Goal: Transaction & Acquisition: Purchase product/service

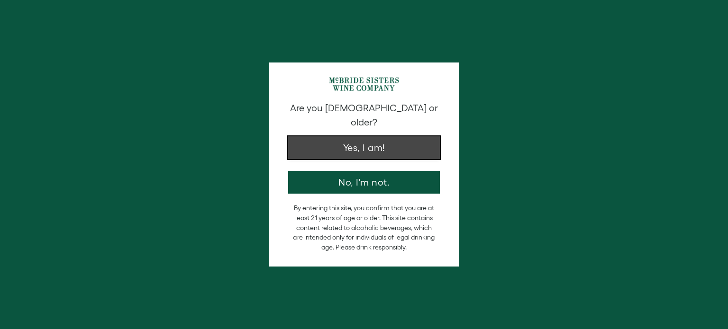
click at [398, 136] on button "Yes, I am!" at bounding box center [364, 147] width 152 height 23
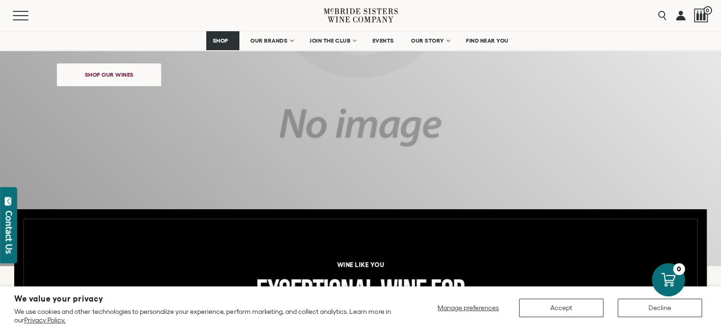
scroll to position [227, 0]
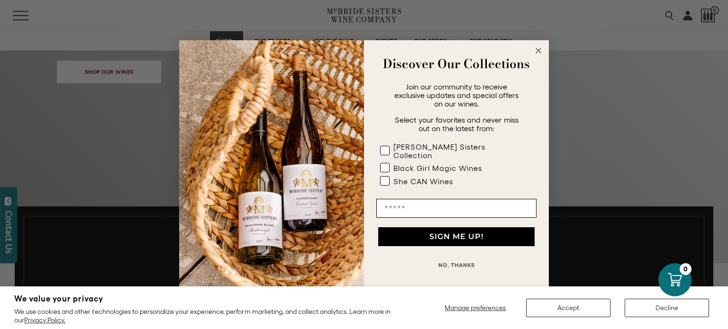
click at [542, 56] on circle "Close dialog" at bounding box center [538, 50] width 11 height 11
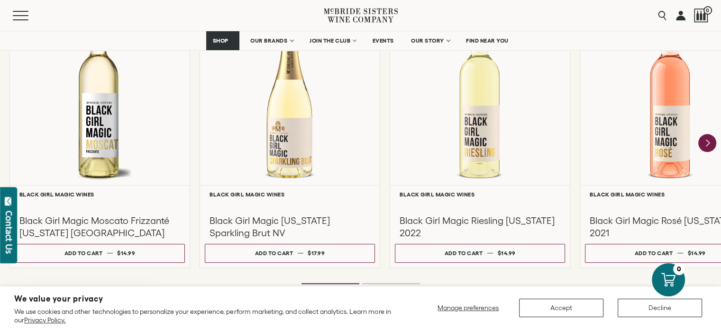
scroll to position [885, 0]
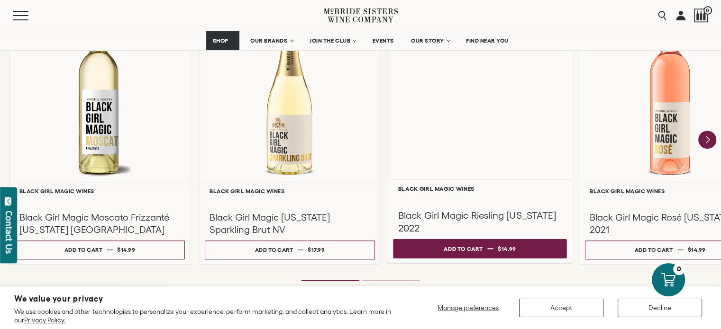
click at [488, 249] on span at bounding box center [490, 248] width 6 height 1
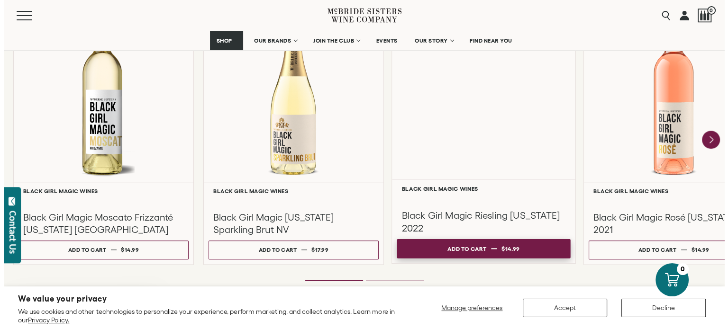
scroll to position [886, 0]
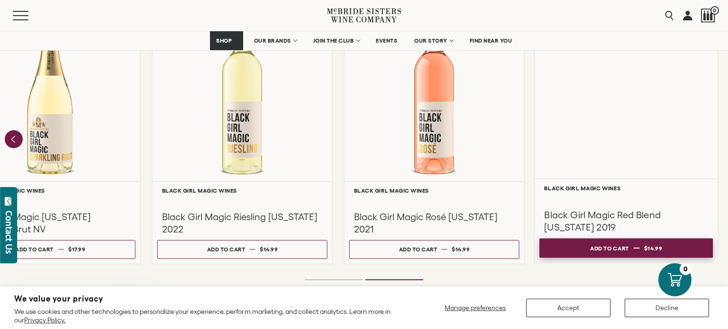
click at [635, 248] on span at bounding box center [636, 248] width 6 height 1
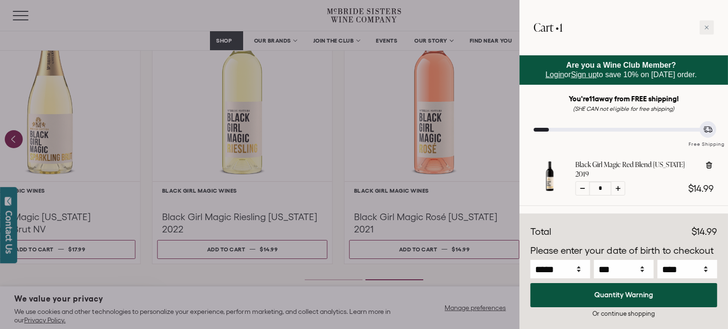
scroll to position [19, 0]
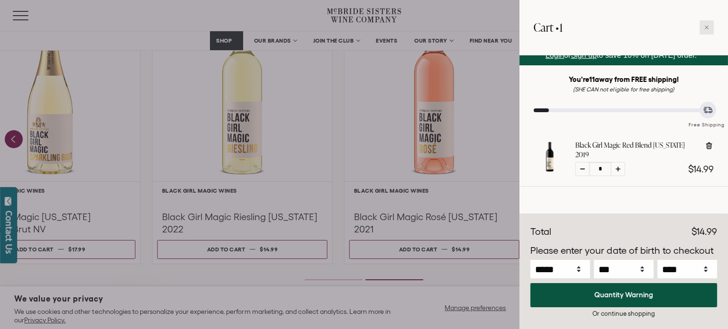
click at [706, 32] on div at bounding box center [706, 27] width 14 height 14
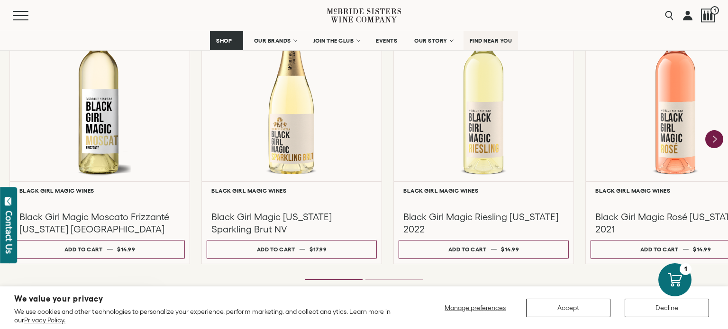
click at [506, 46] on link "FIND NEAR YOU" at bounding box center [490, 40] width 55 height 19
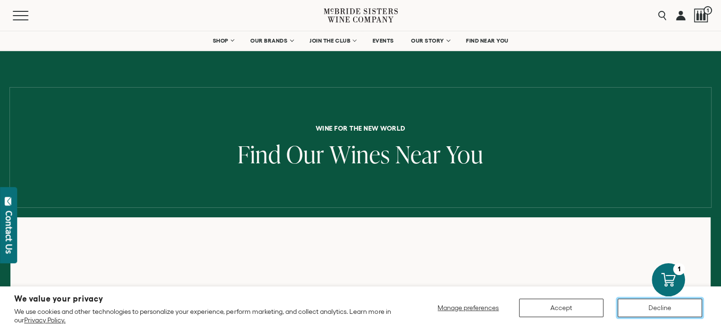
click at [649, 311] on button "Decline" at bounding box center [659, 308] width 84 height 18
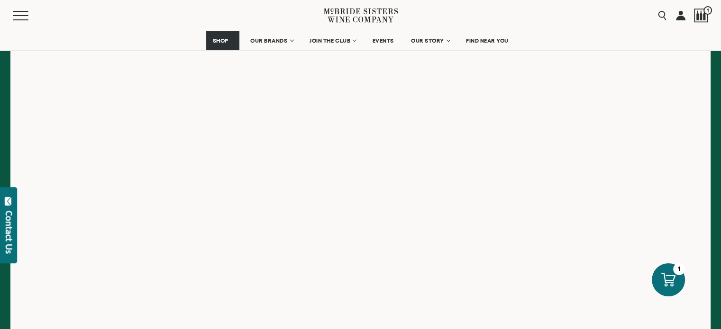
scroll to position [181, 0]
click at [489, 41] on span "FIND NEAR YOU" at bounding box center [487, 40] width 43 height 7
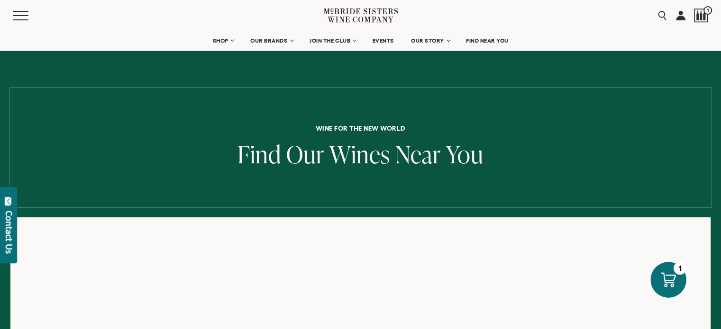
click at [666, 276] on icon at bounding box center [667, 279] width 15 height 15
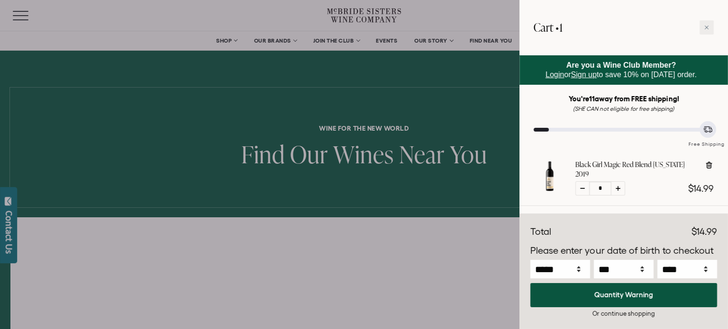
click at [625, 316] on div "Or continue shopping" at bounding box center [623, 313] width 187 height 9
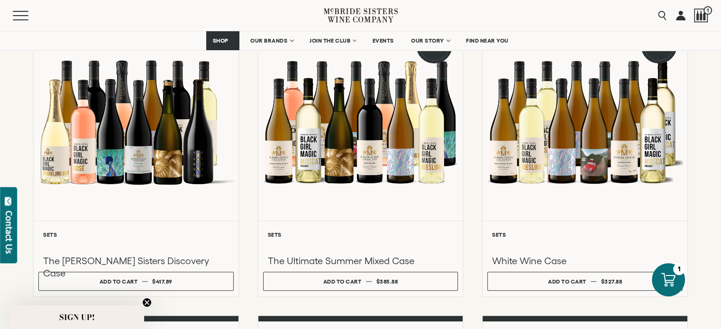
scroll to position [347, 0]
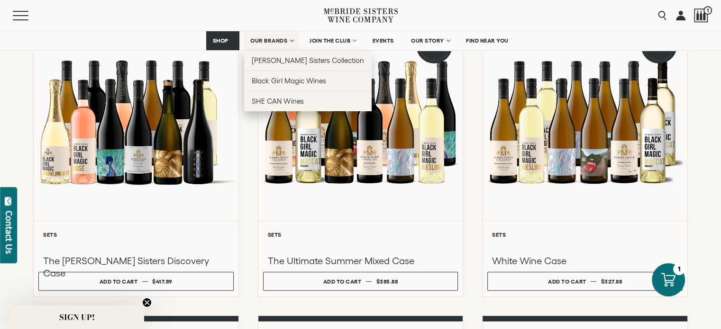
click at [271, 41] on span "OUR BRANDS" at bounding box center [268, 40] width 37 height 7
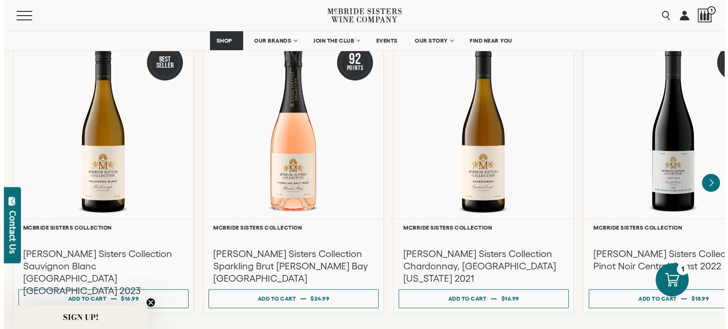
scroll to position [830, 0]
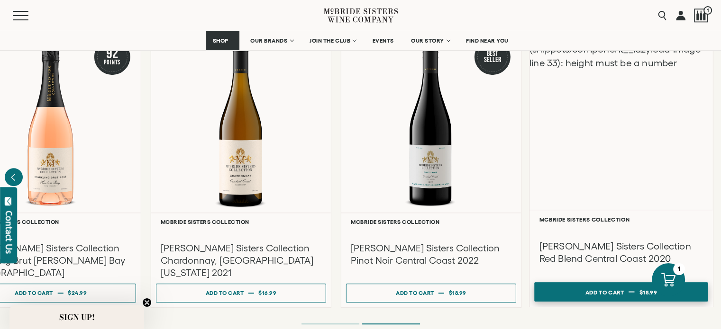
click at [580, 285] on button "Add to cart Regular price $18.99 Regular price Sale price $18.99 Unit price / p…" at bounding box center [620, 291] width 173 height 19
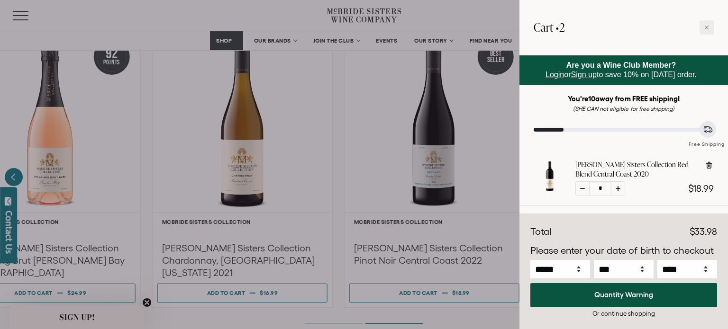
click at [620, 316] on div "Or continue shopping" at bounding box center [623, 313] width 187 height 9
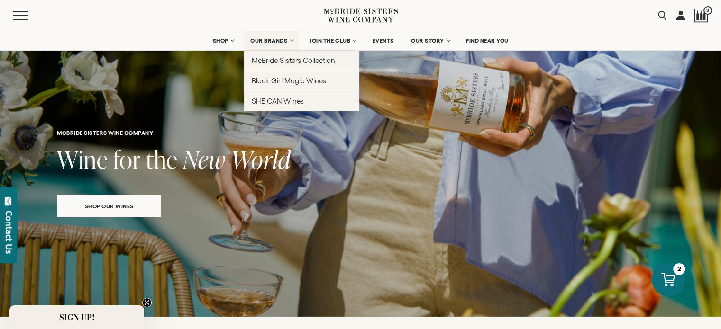
click at [275, 40] on span "OUR BRANDS" at bounding box center [268, 40] width 37 height 7
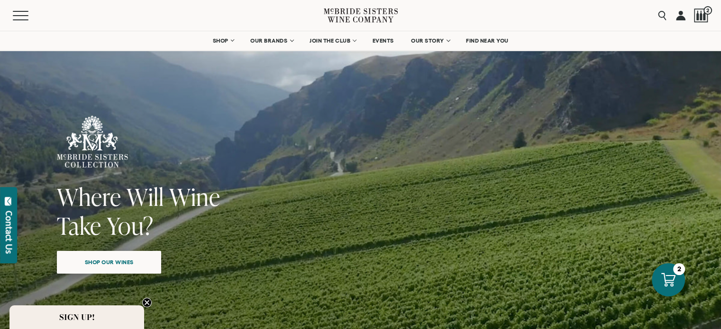
click at [118, 267] on span "Shop our wines" at bounding box center [109, 262] width 82 height 18
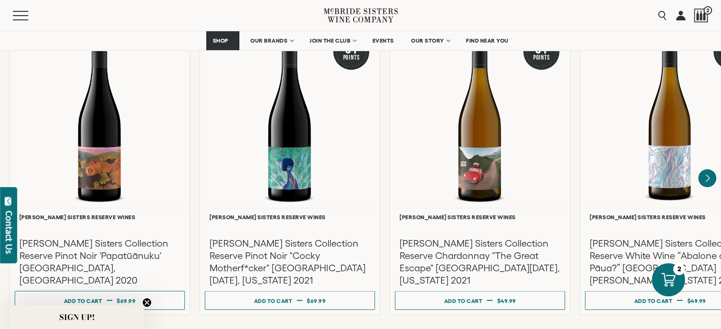
scroll to position [1637, 0]
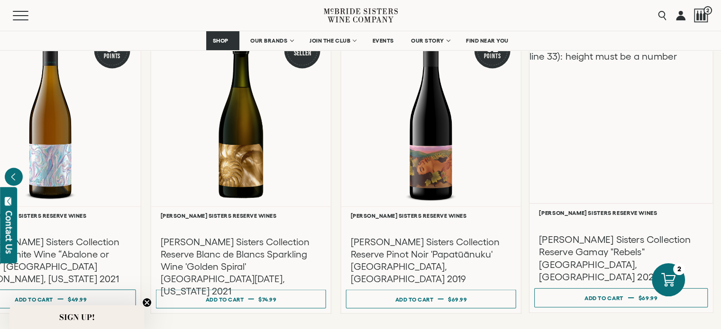
click at [628, 167] on div "Liquid error (snippets/component__lazyload-image line 33): height must be a num…" at bounding box center [620, 112] width 183 height 182
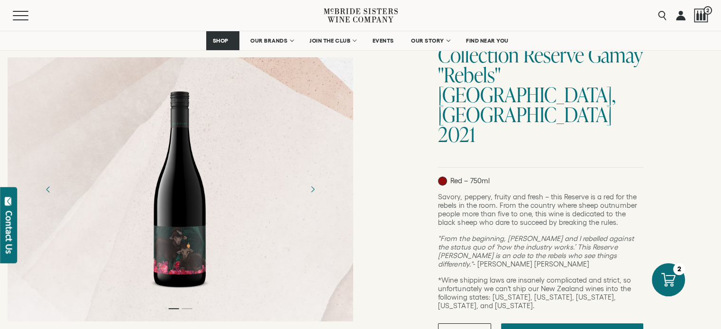
scroll to position [114, 0]
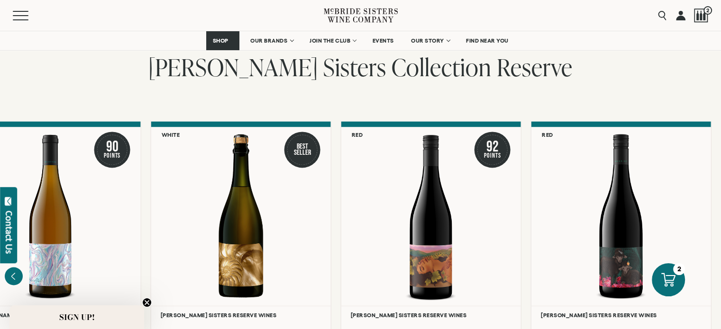
scroll to position [1535, 0]
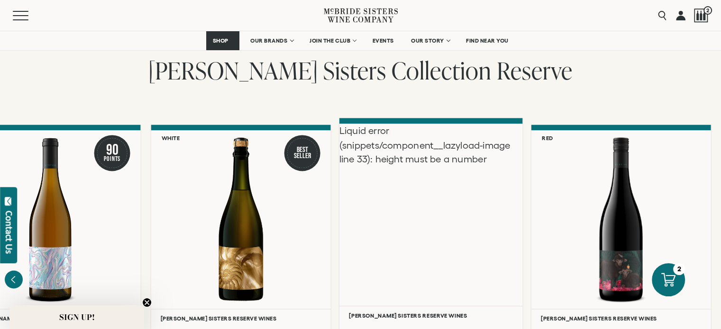
click at [433, 230] on div "Liquid error (snippets/component__lazyload-image line 33): height must be a num…" at bounding box center [430, 215] width 183 height 182
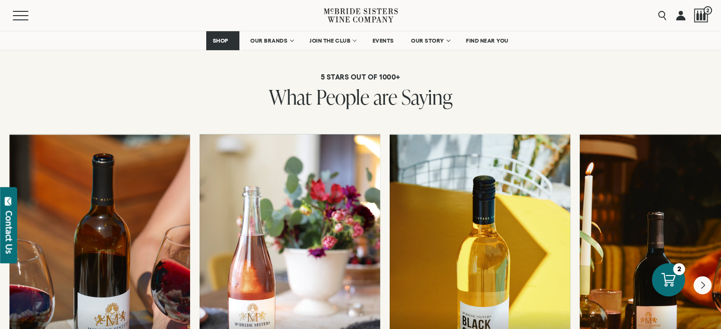
scroll to position [2023, 0]
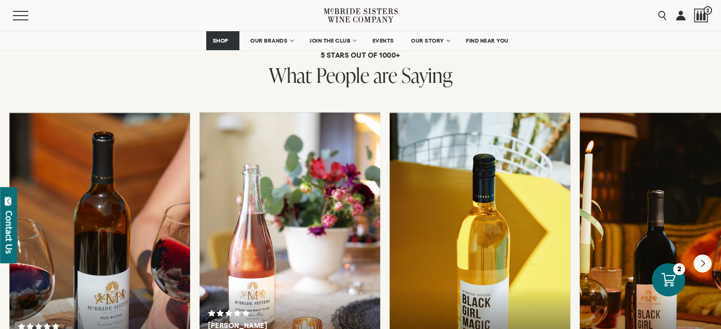
click at [450, 140] on div at bounding box center [479, 255] width 181 height 284
click at [706, 255] on icon "Next" at bounding box center [702, 264] width 18 height 18
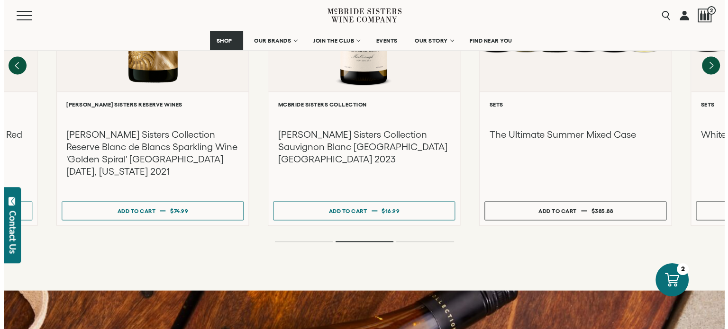
scroll to position [1417, 0]
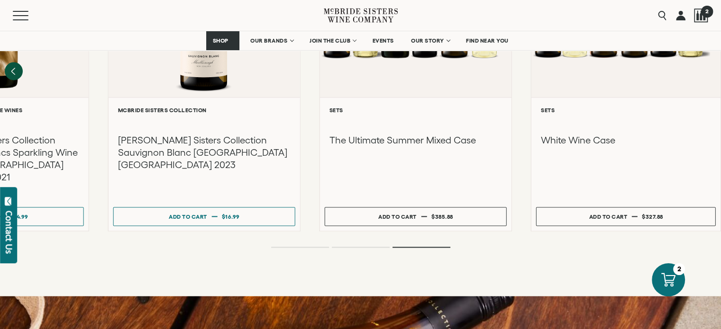
click at [700, 15] on div at bounding box center [701, 16] width 14 height 14
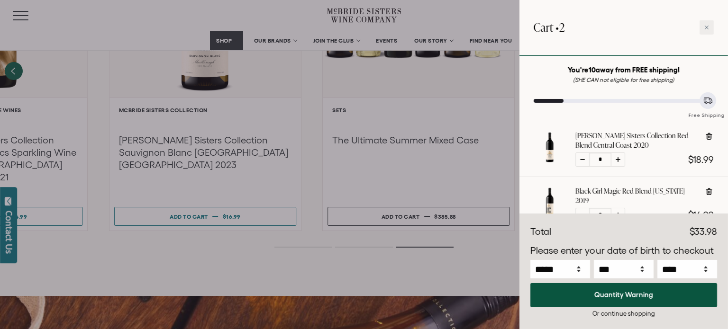
scroll to position [75, 0]
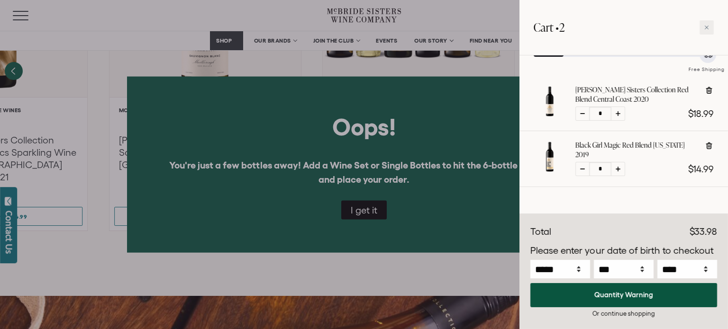
click at [630, 316] on div "Or continue shopping" at bounding box center [623, 313] width 187 height 9
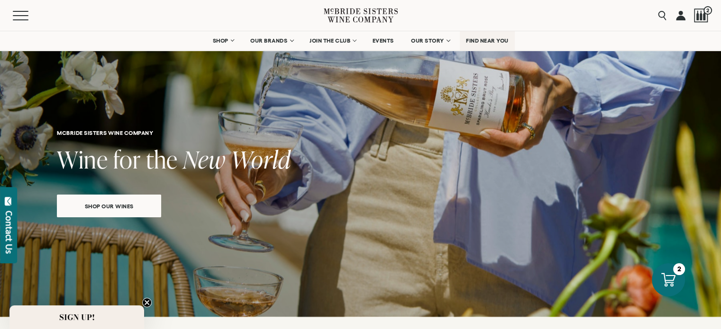
click at [491, 41] on span "FIND NEAR YOU" at bounding box center [487, 40] width 43 height 7
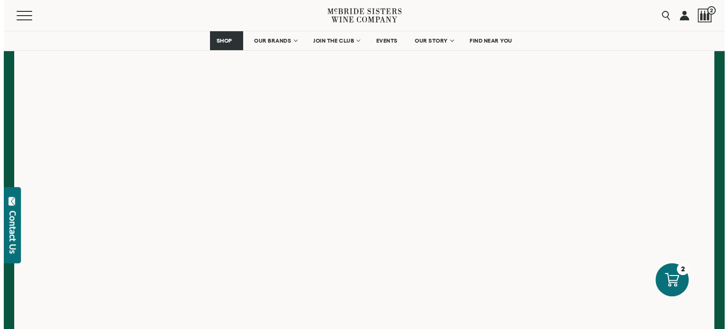
scroll to position [182, 0]
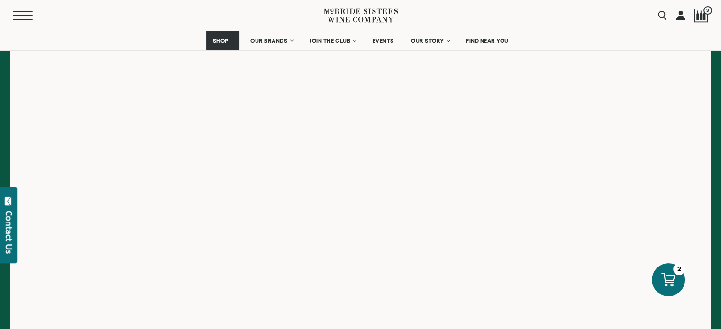
click at [17, 15] on span "Mobile Menu Trigger" at bounding box center [23, 15] width 20 height 1
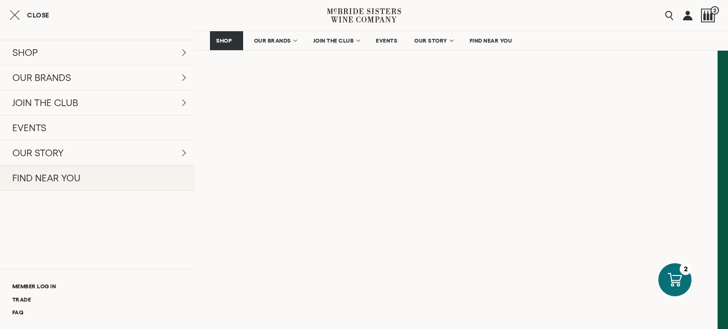
click at [145, 179] on link "FIND NEAR YOU" at bounding box center [97, 178] width 195 height 26
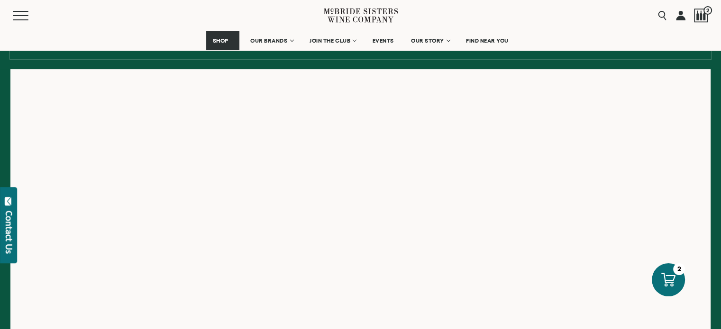
scroll to position [148, 0]
